Goal: Task Accomplishment & Management: Manage account settings

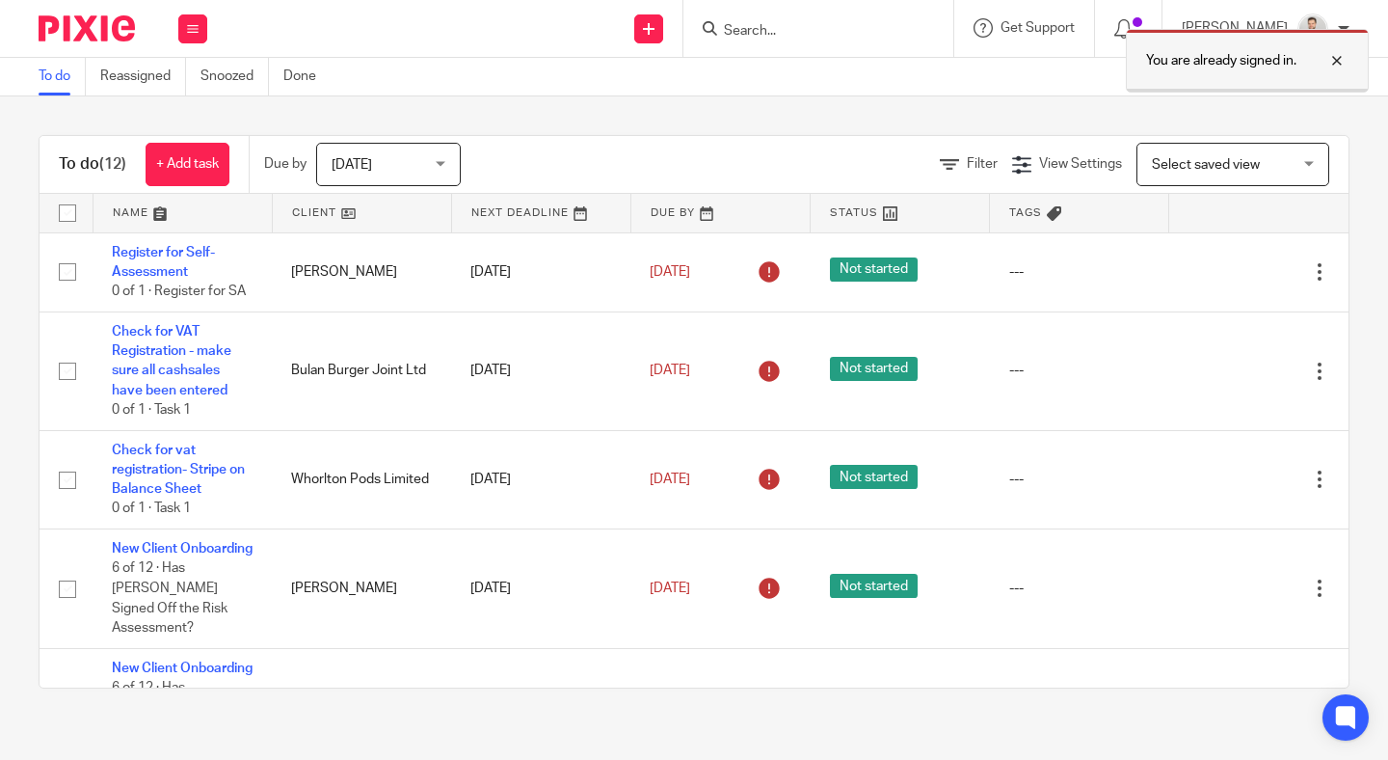
click at [1331, 56] on div at bounding box center [1323, 60] width 52 height 23
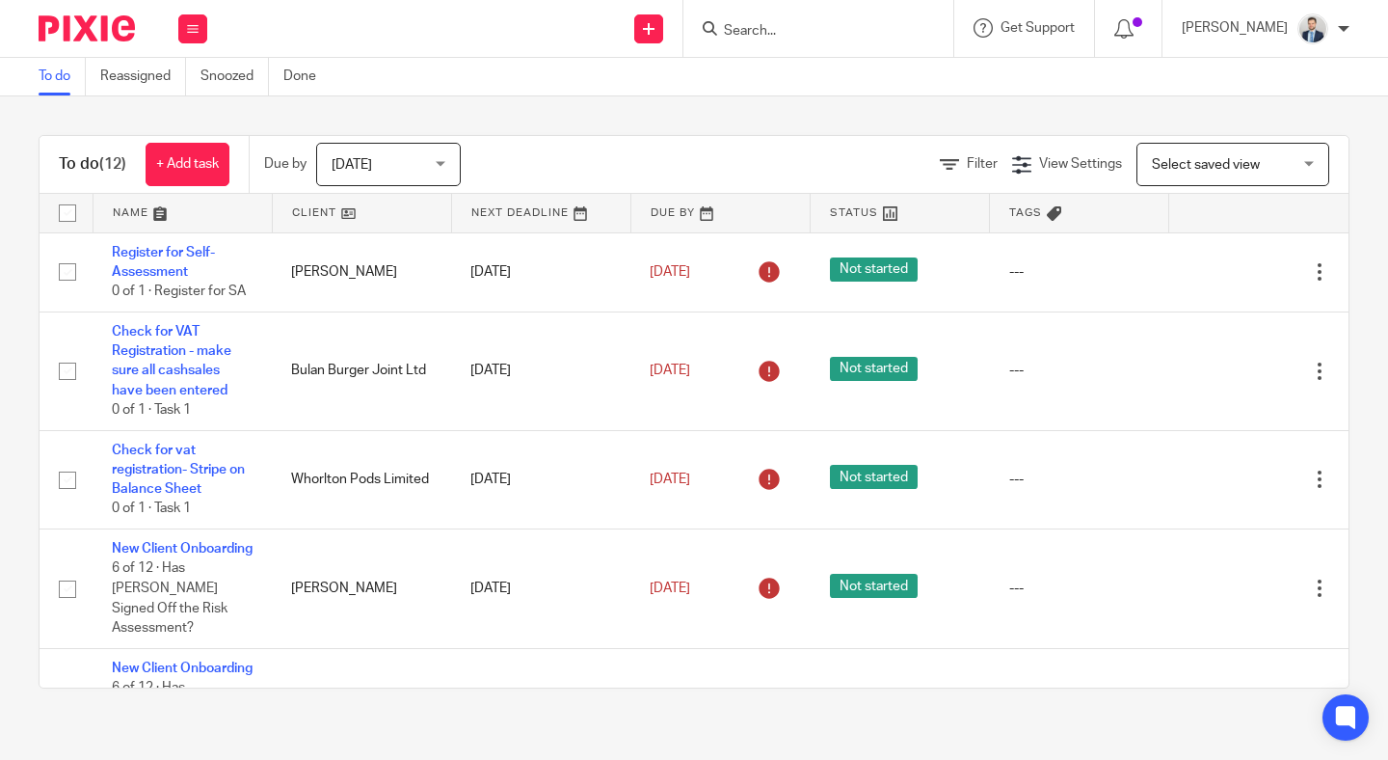
click at [819, 28] on input "Search" at bounding box center [809, 31] width 174 height 17
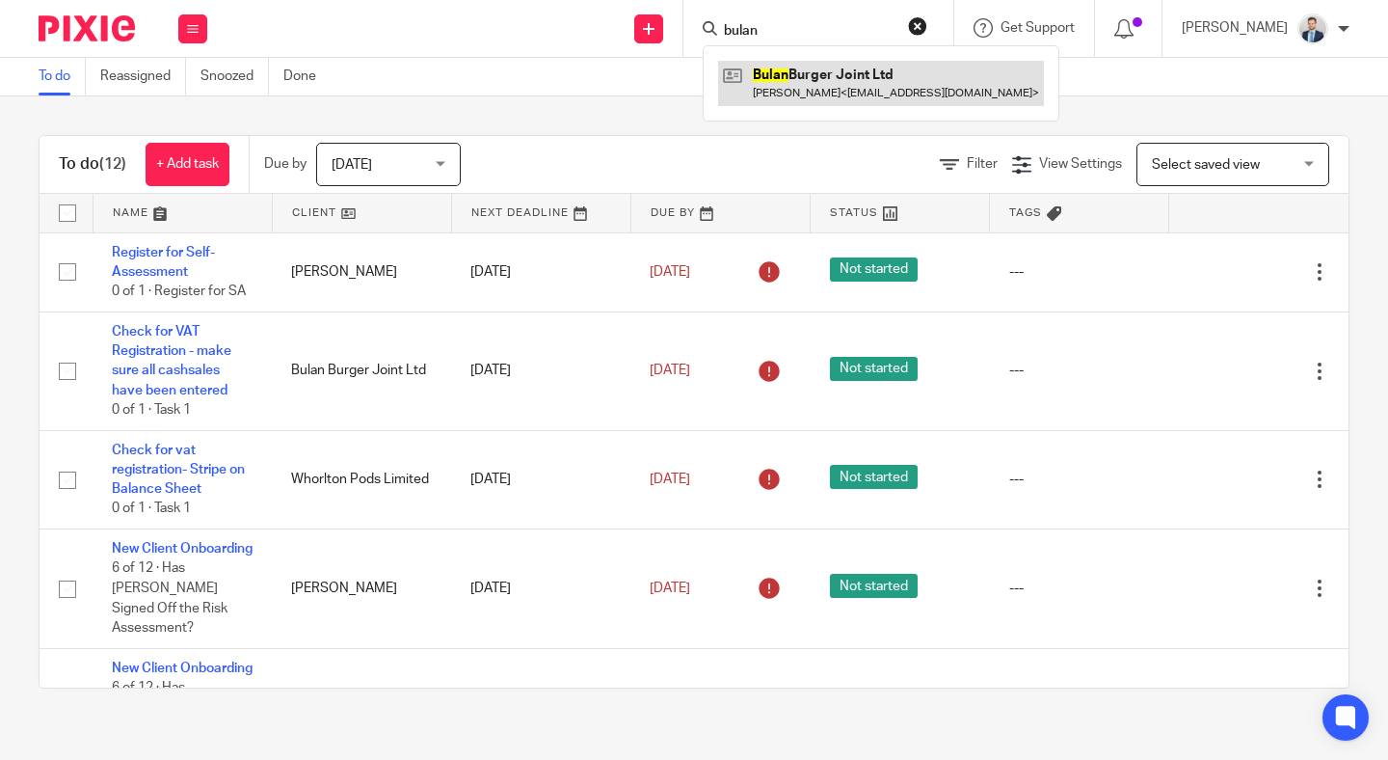
type input "bulan"
click at [826, 73] on link at bounding box center [881, 83] width 326 height 44
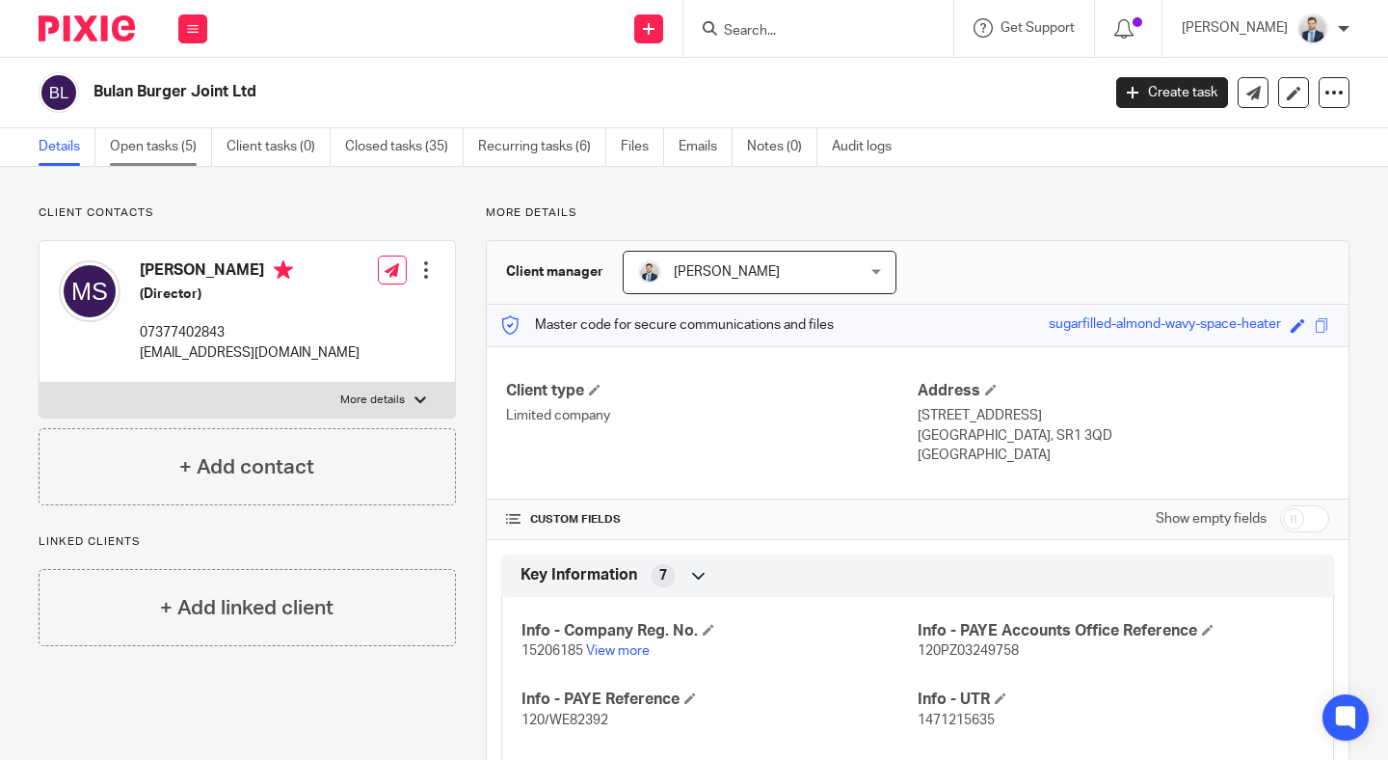
click at [185, 150] on link "Open tasks (5)" at bounding box center [161, 147] width 102 height 38
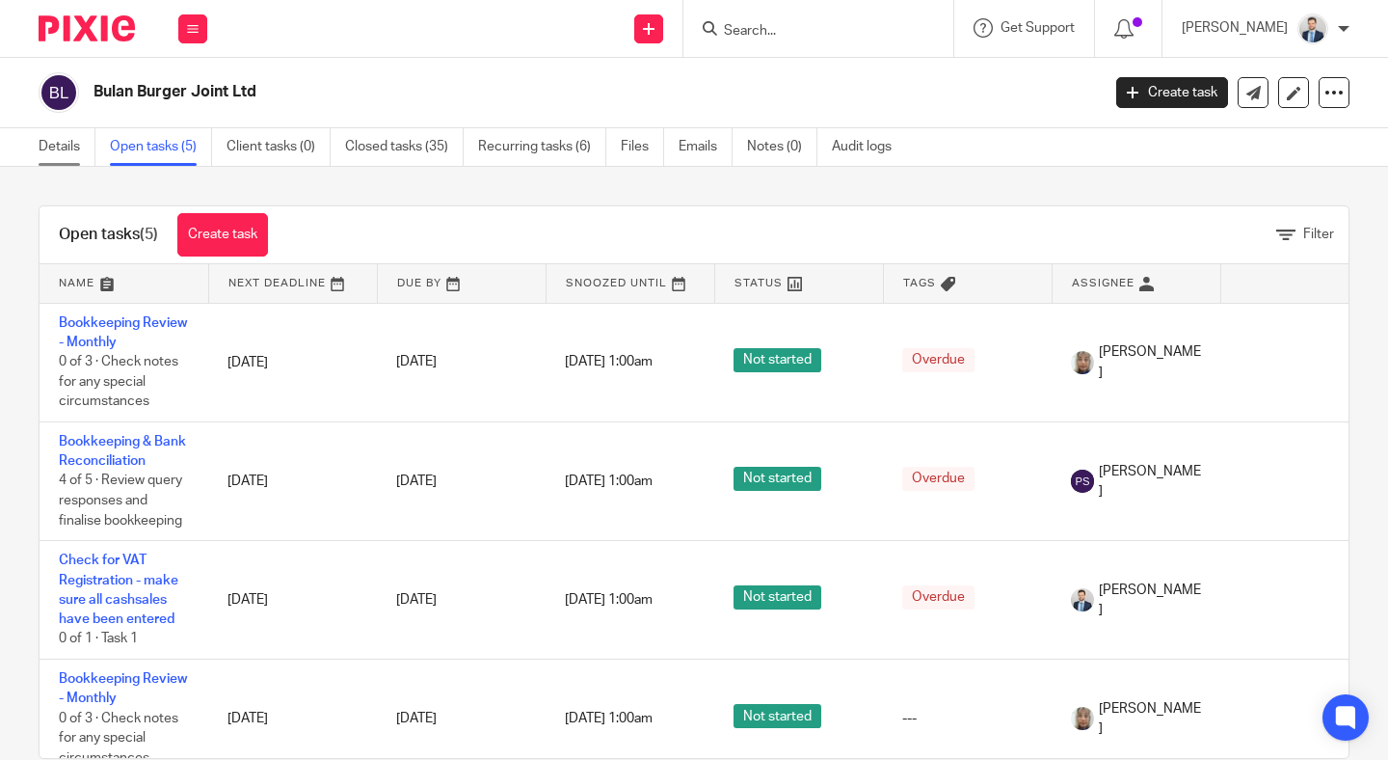
click at [75, 140] on link "Details" at bounding box center [67, 147] width 57 height 38
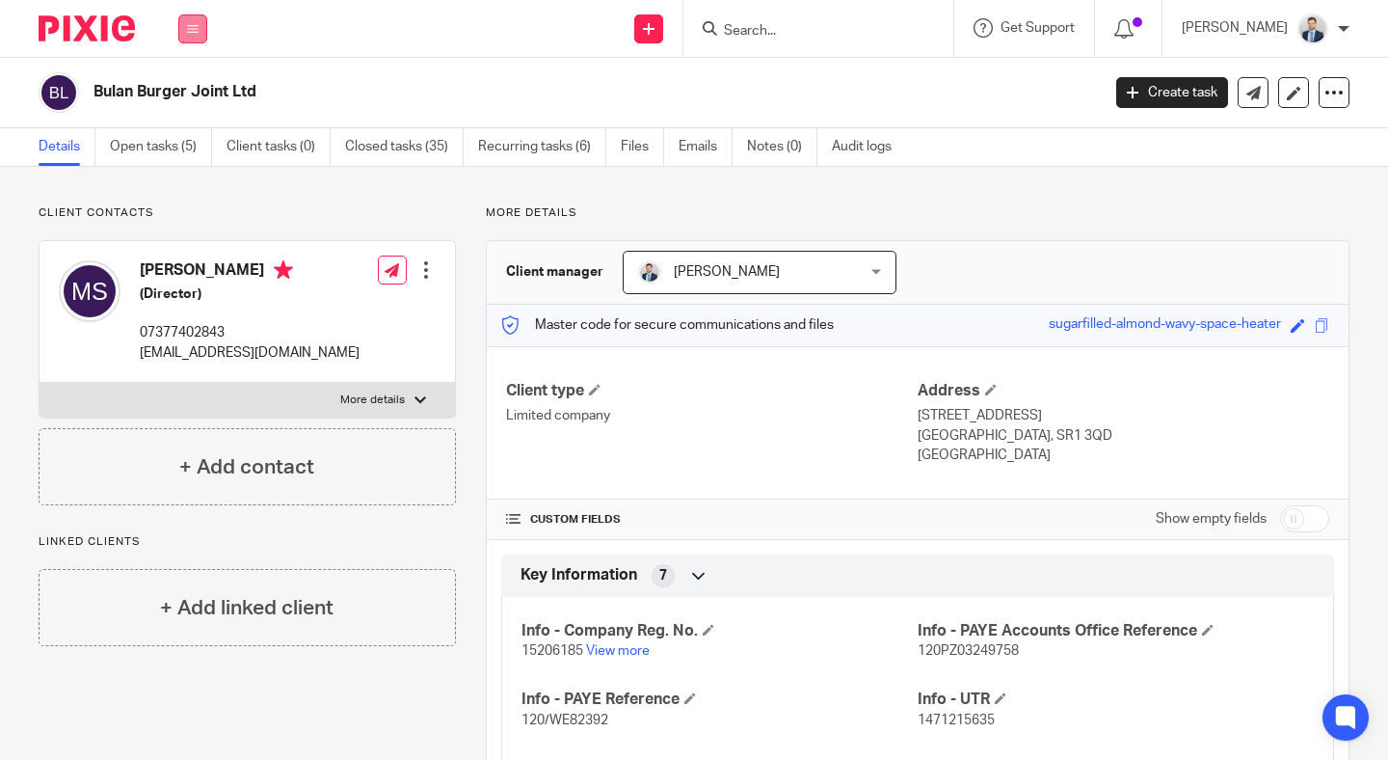
click at [184, 30] on button at bounding box center [192, 28] width 29 height 29
click at [200, 84] on li "Work" at bounding box center [192, 90] width 51 height 28
click at [186, 86] on link "Work" at bounding box center [182, 89] width 31 height 13
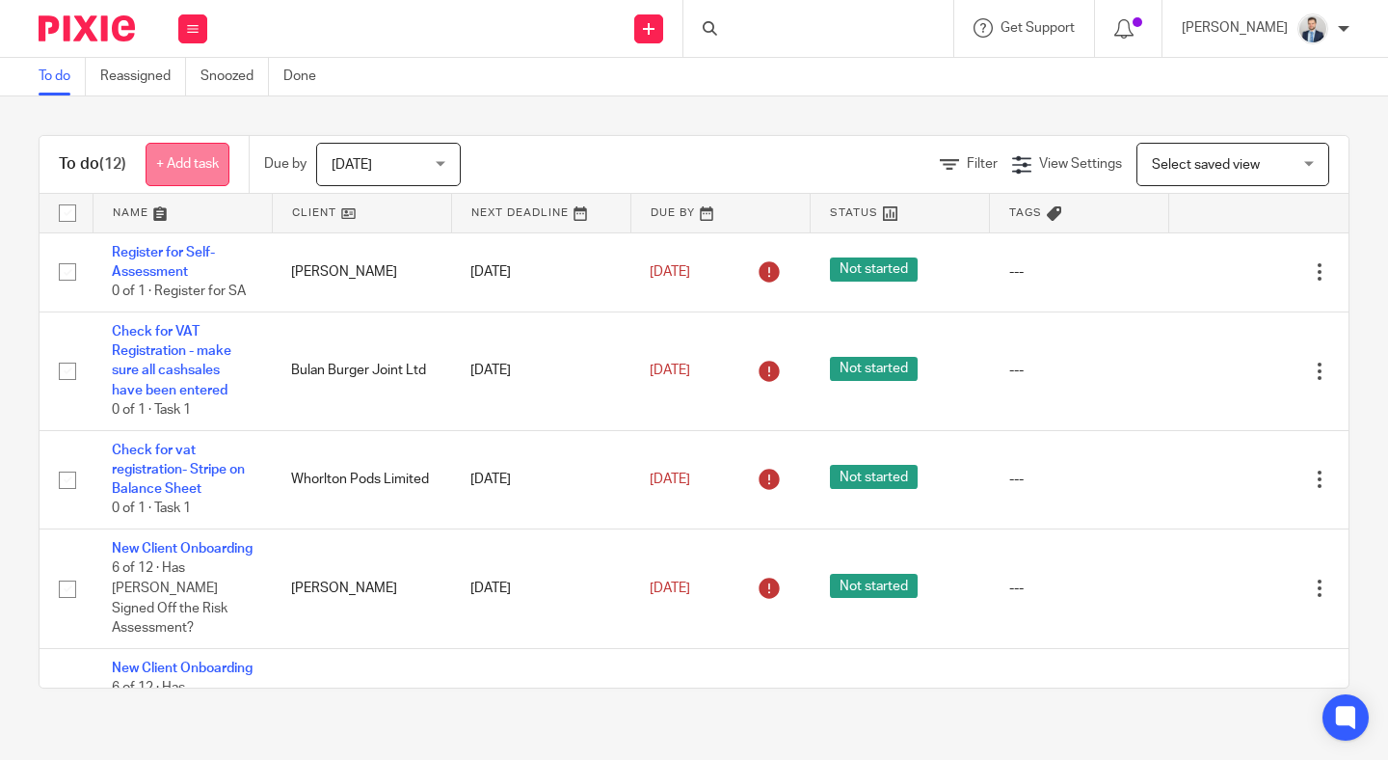
click at [167, 166] on link "+ Add task" at bounding box center [188, 164] width 84 height 43
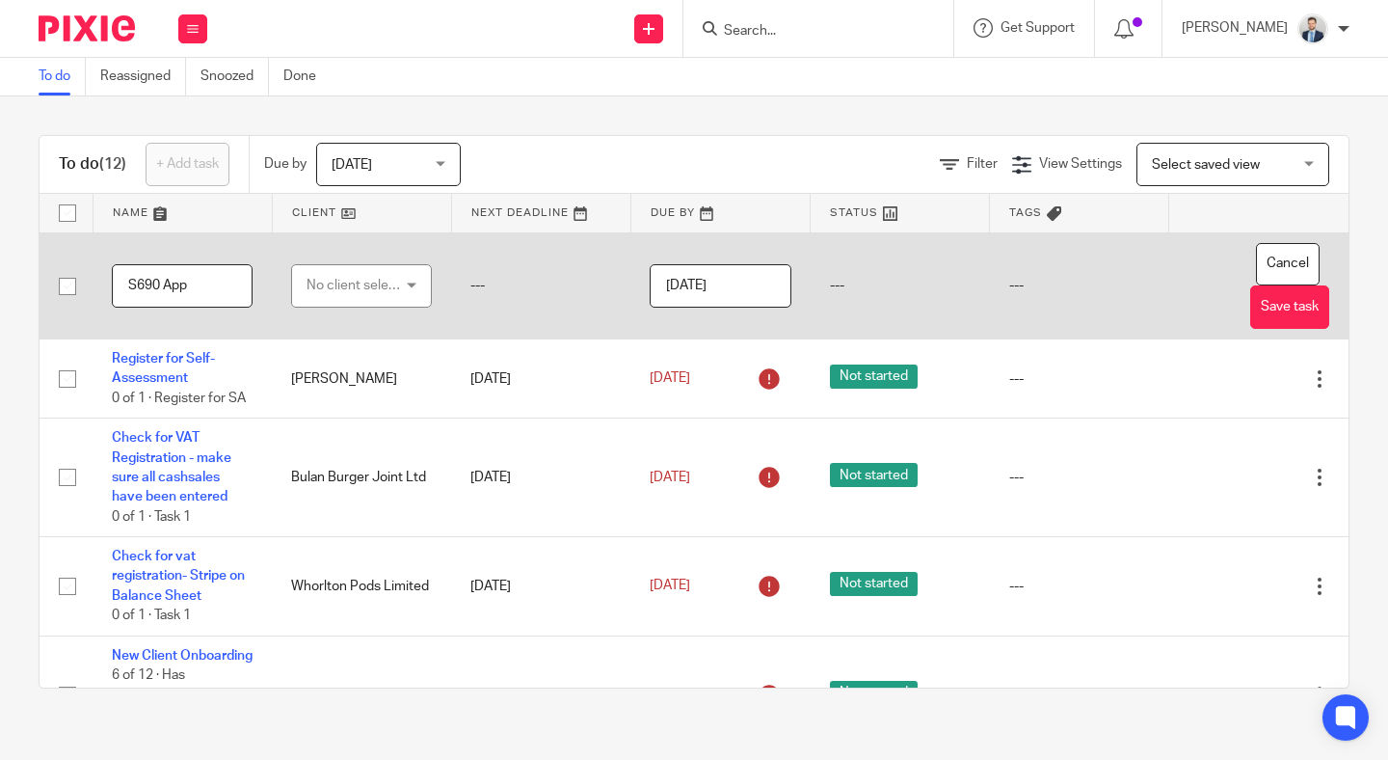
type input "S690 App"
click at [391, 278] on div "No client selected" at bounding box center [356, 285] width 99 height 40
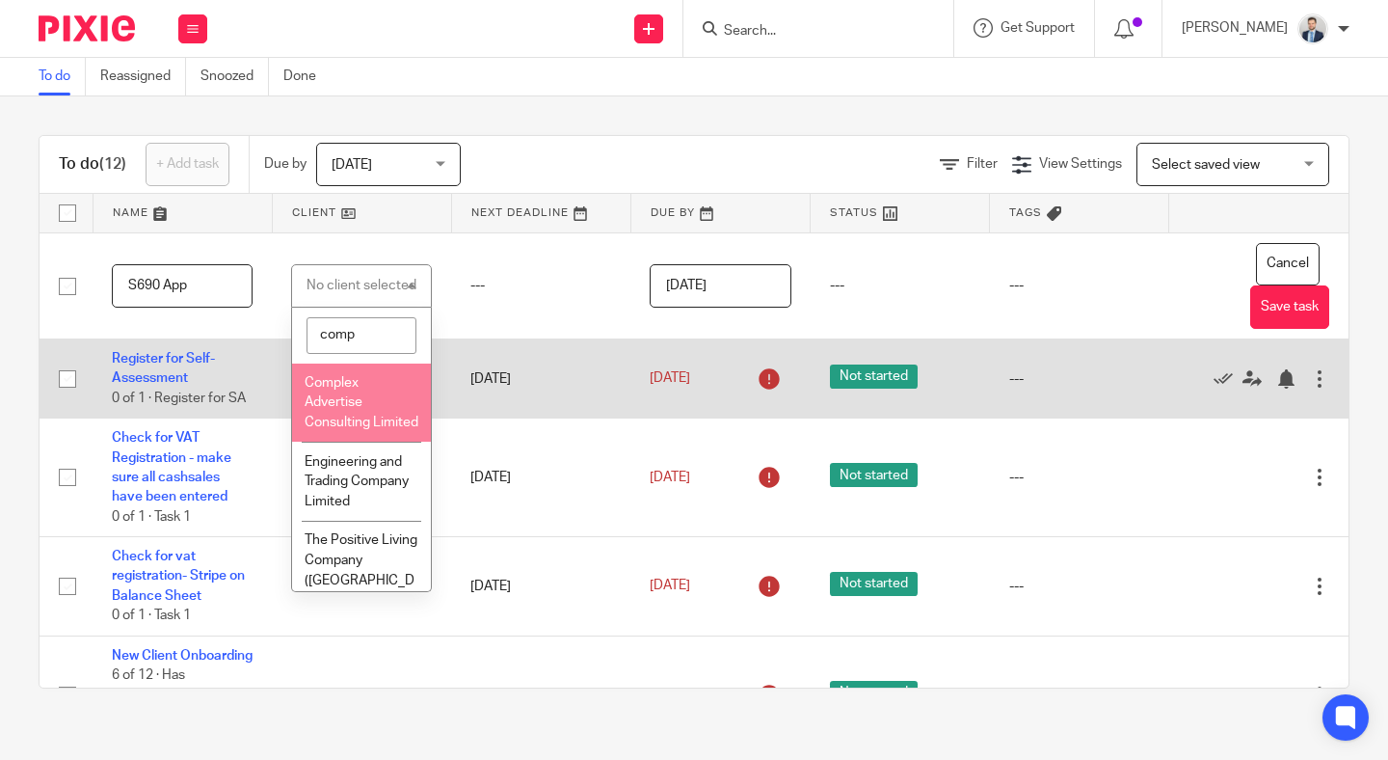
type input "comp"
click at [372, 393] on li "Complex Advertise Consulting Limited" at bounding box center [361, 403] width 139 height 79
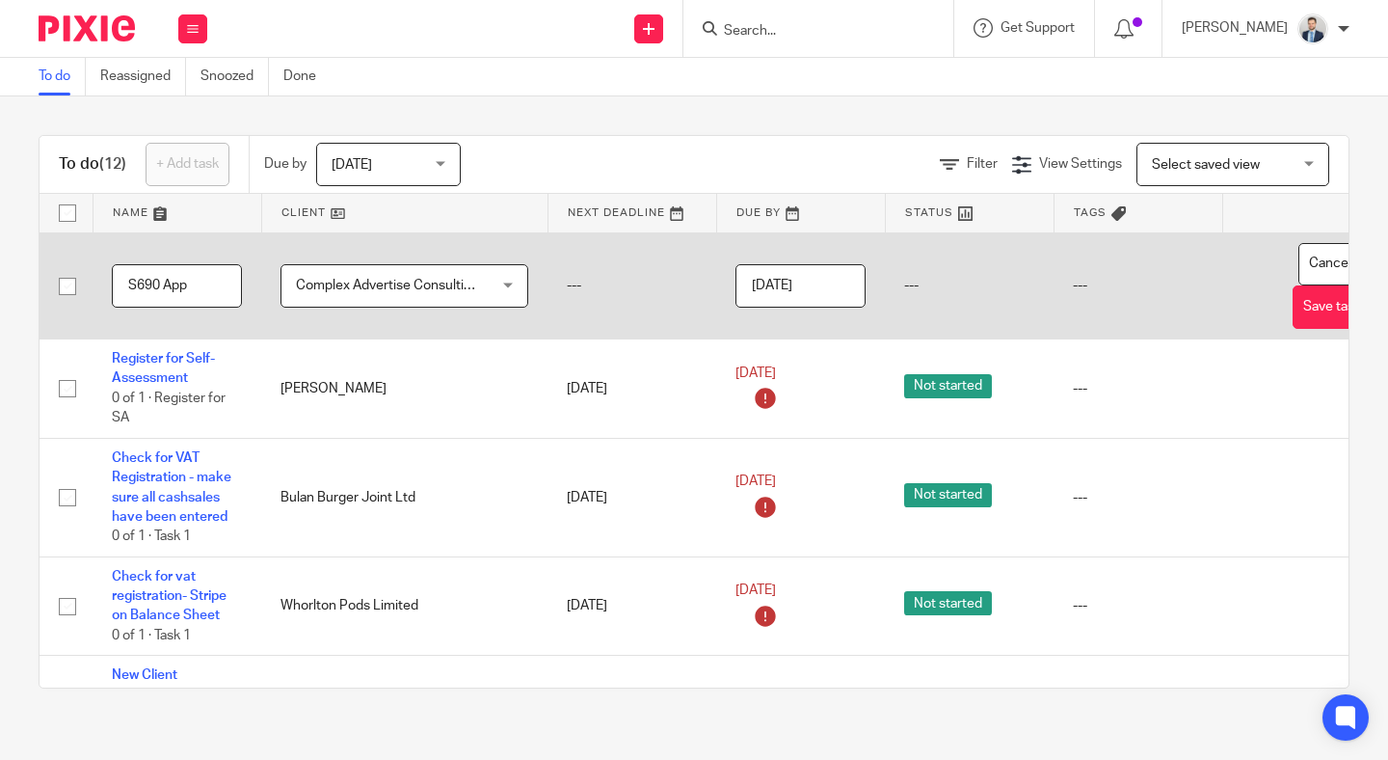
click at [811, 289] on input "[DATE]" at bounding box center [801, 285] width 130 height 43
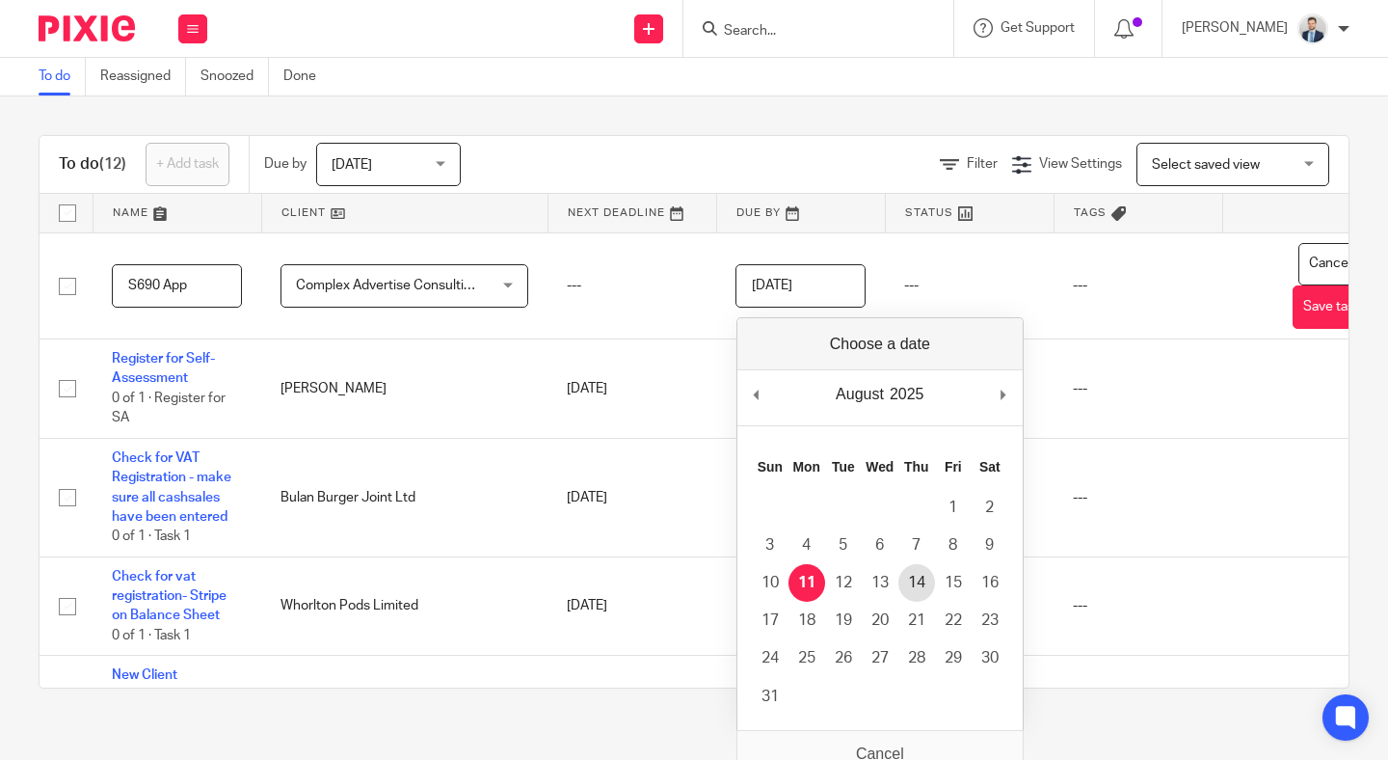
type input "2025-08-14"
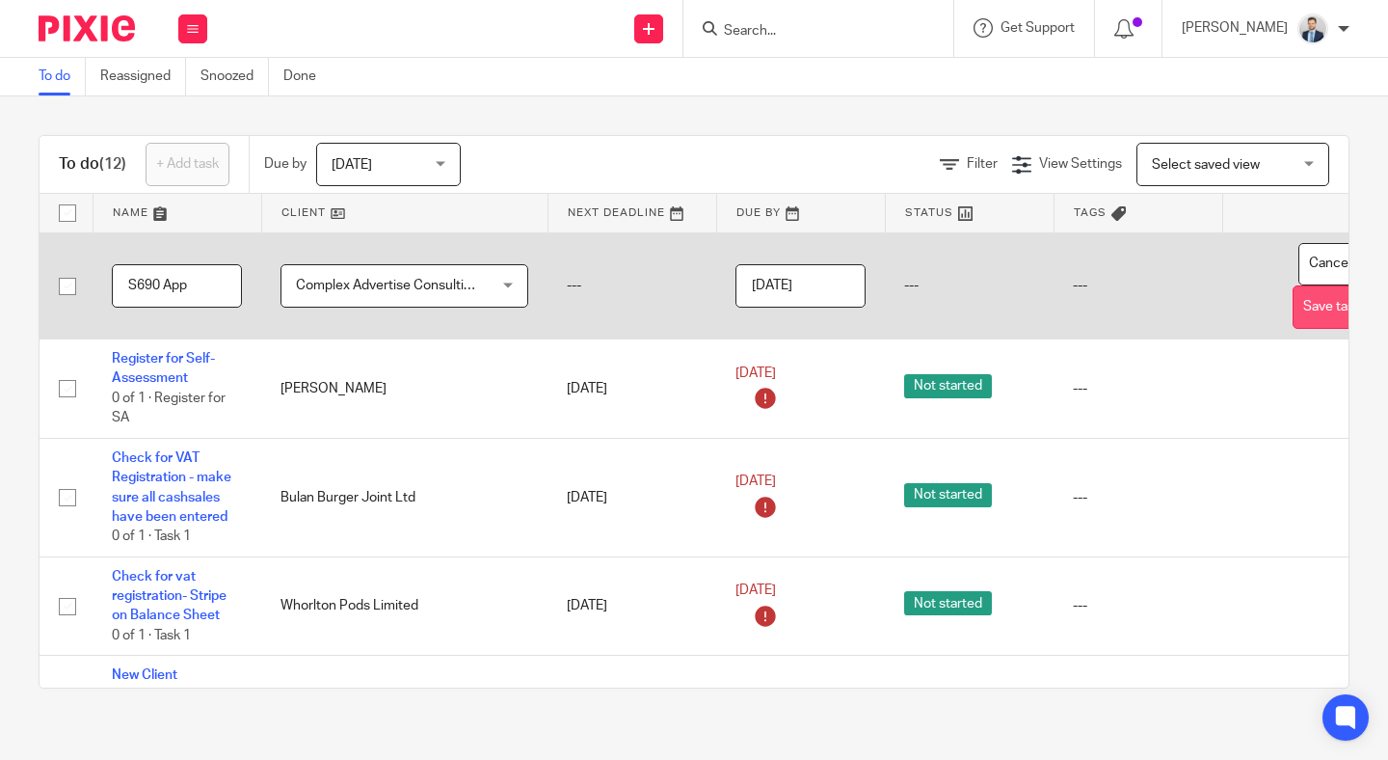
click at [1317, 315] on button "Save task" at bounding box center [1332, 306] width 79 height 43
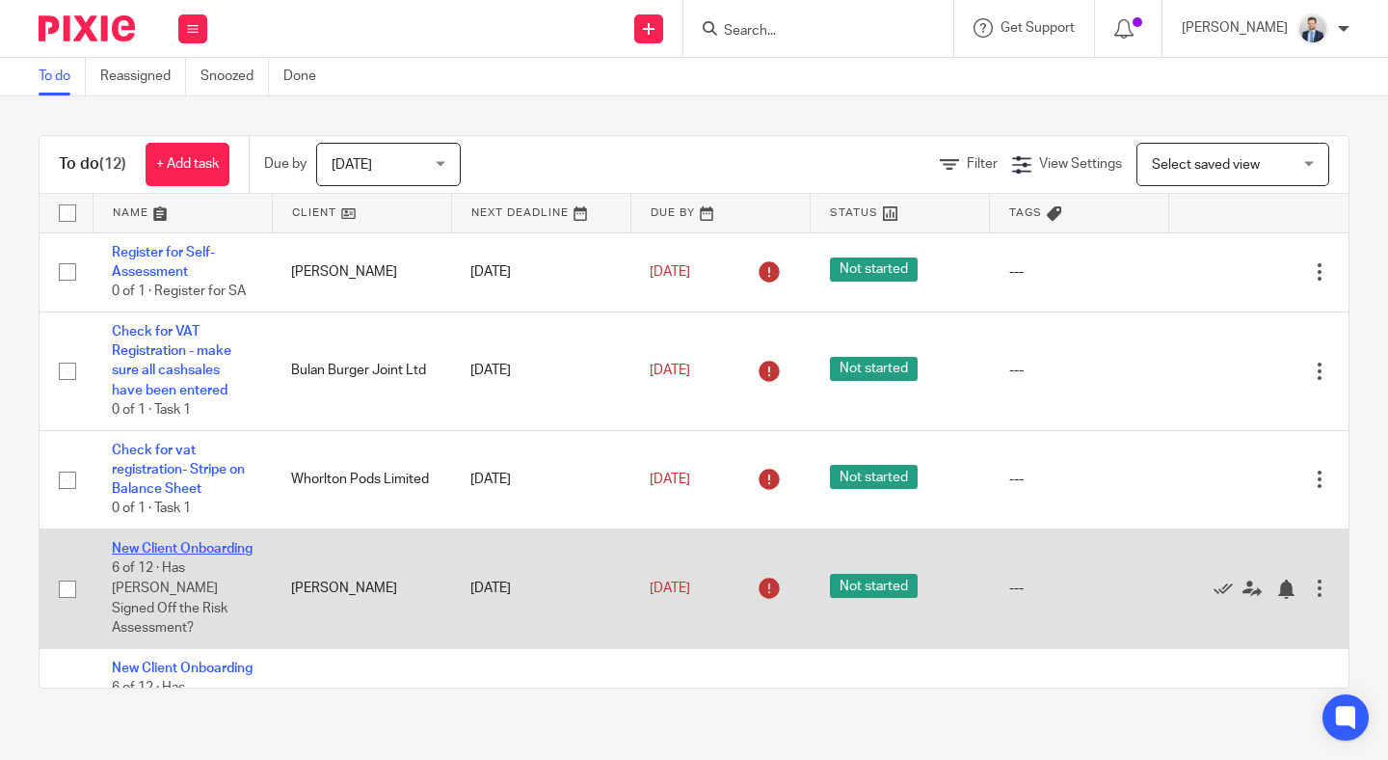
click at [163, 555] on link "New Client Onboarding" at bounding box center [182, 548] width 141 height 13
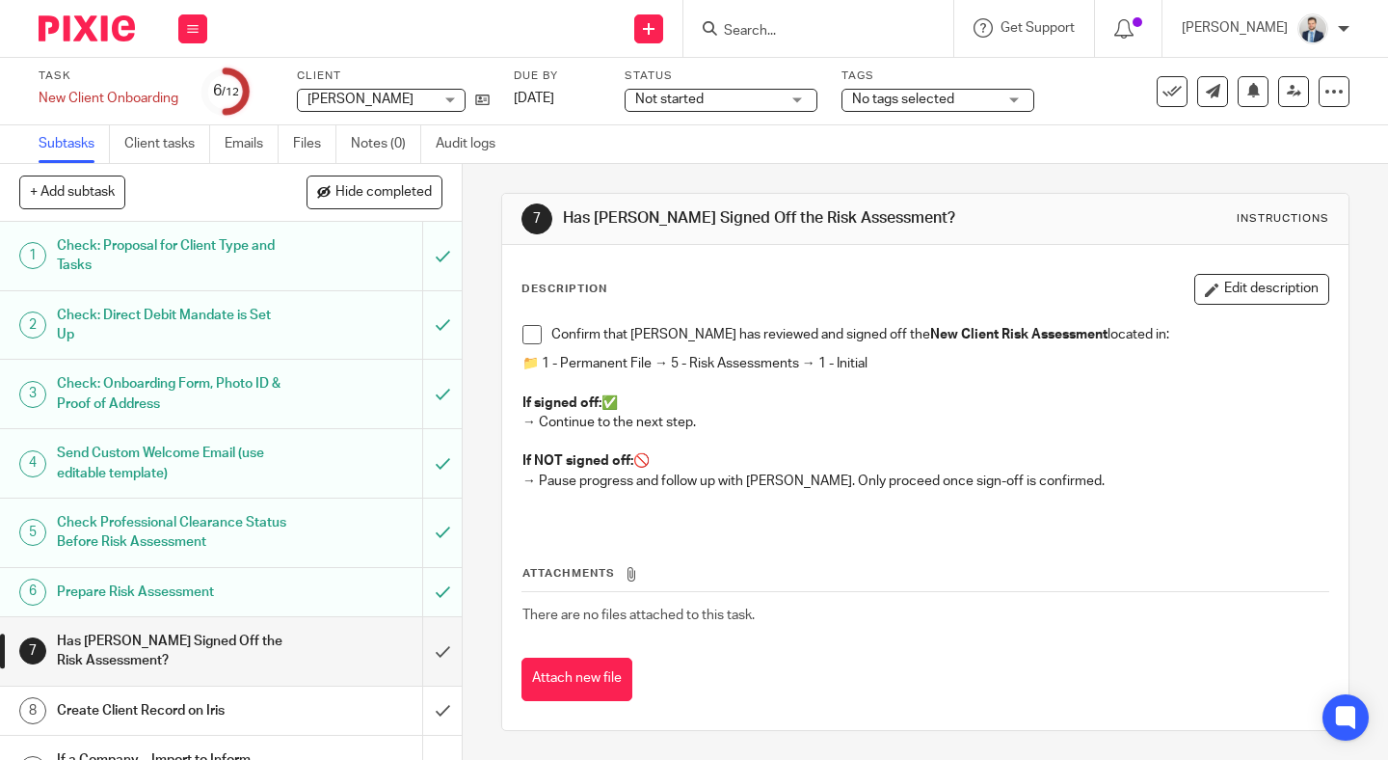
click at [165, 33] on div "Work Email Clients Team Reports Settings" at bounding box center [192, 28] width 67 height 57
click at [206, 30] on button at bounding box center [192, 28] width 29 height 29
click at [195, 26] on icon at bounding box center [193, 29] width 12 height 12
click at [195, 87] on link "Work" at bounding box center [184, 89] width 34 height 13
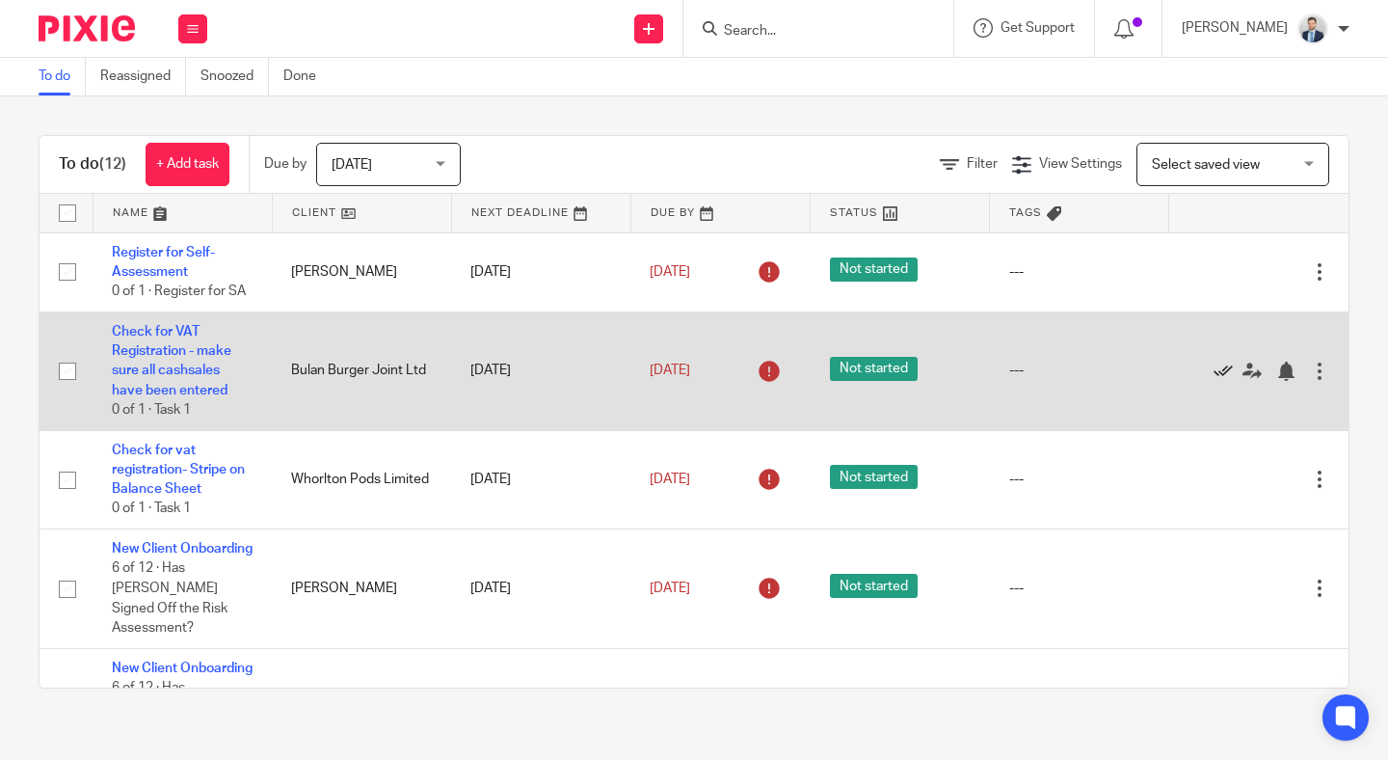
click at [1219, 368] on icon at bounding box center [1223, 371] width 19 height 19
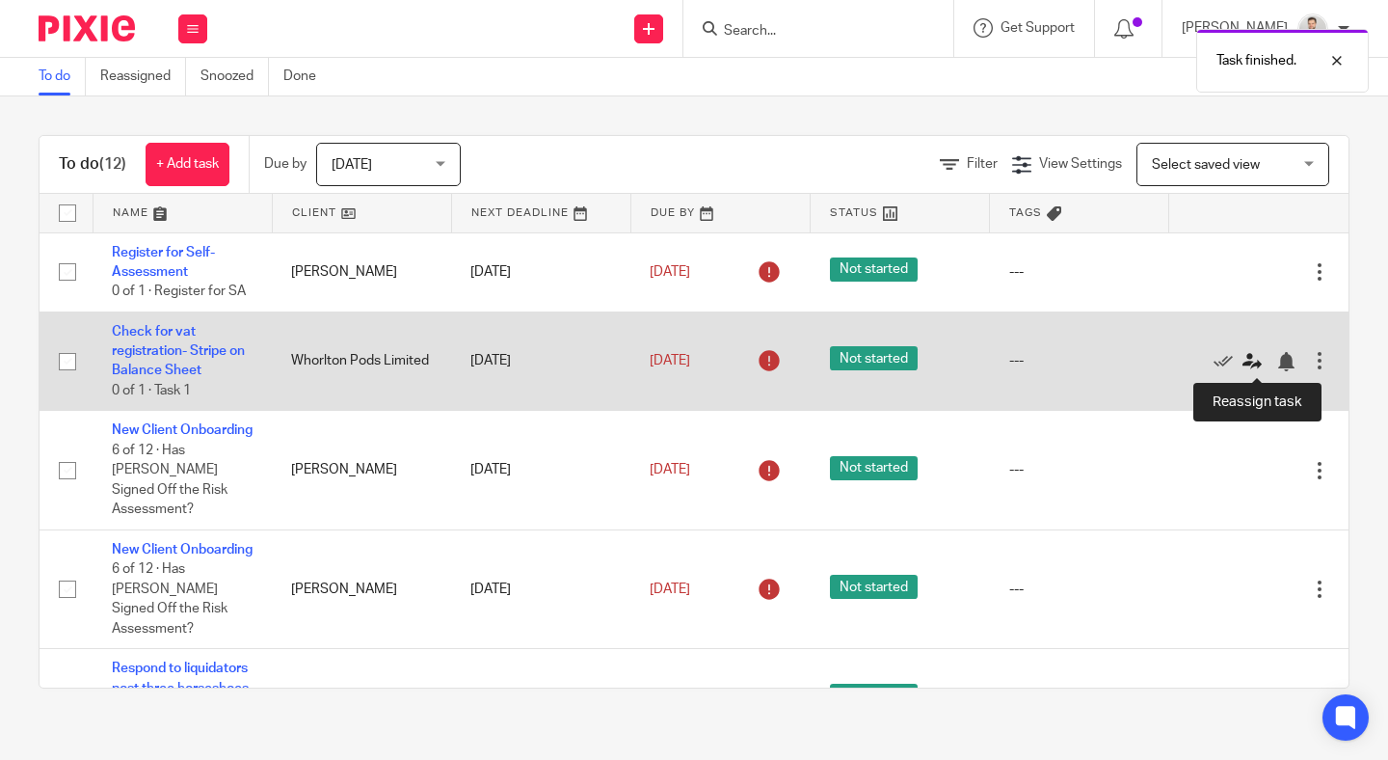
click at [1251, 360] on icon at bounding box center [1252, 361] width 19 height 19
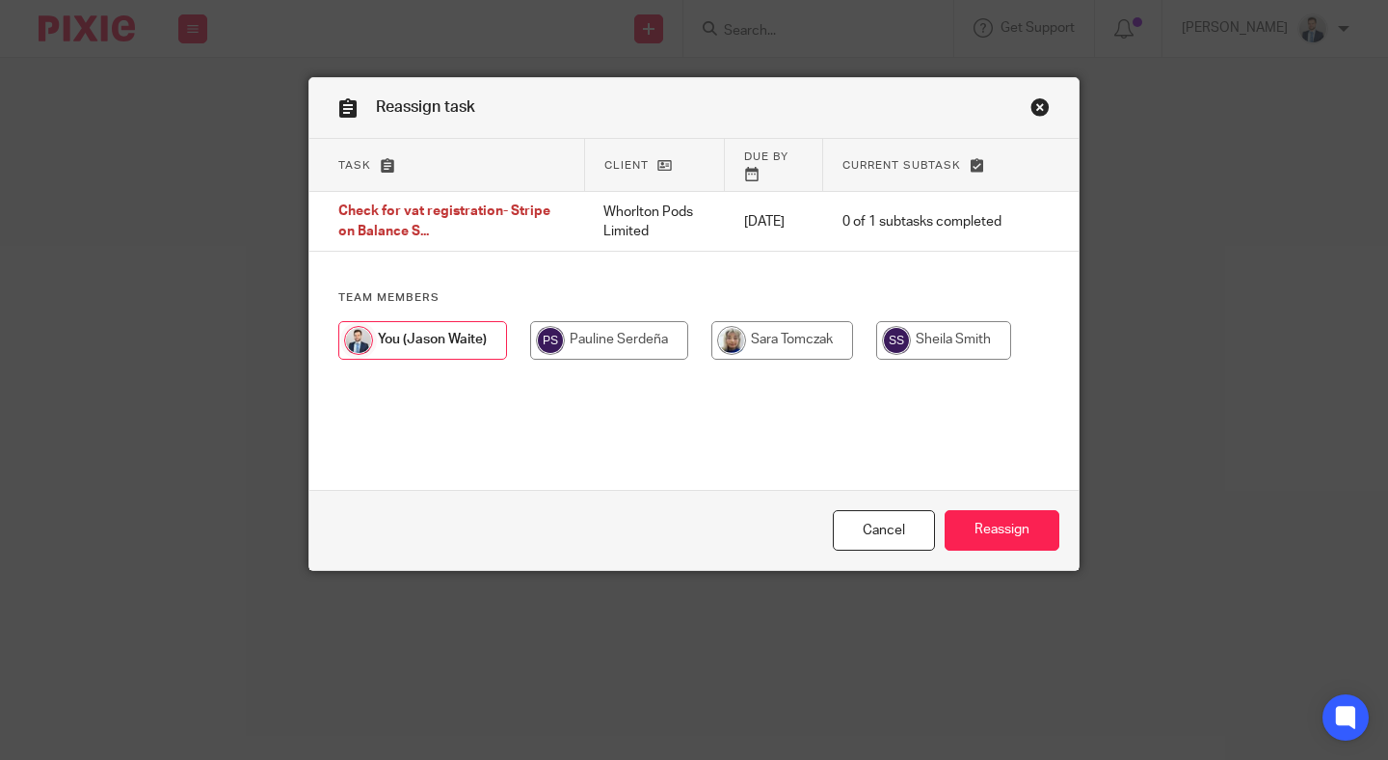
click at [838, 331] on input "radio" at bounding box center [783, 340] width 142 height 39
radio input "true"
click at [993, 541] on input "Reassign" at bounding box center [1002, 530] width 115 height 41
